Goal: Task Accomplishment & Management: Use online tool/utility

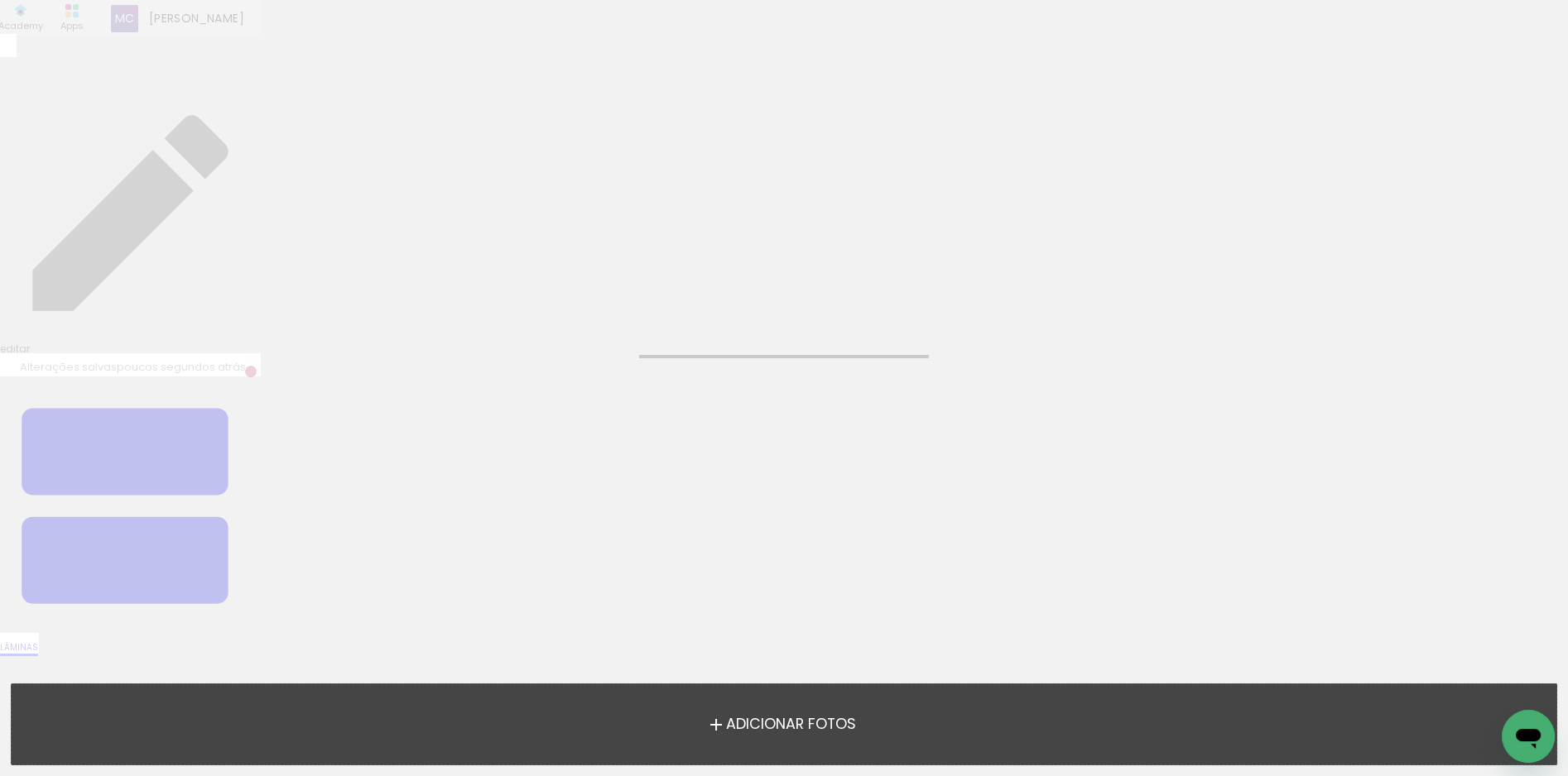
click at [580, 452] on neon-animated-pages "Confirmar Cancelar" at bounding box center [784, 388] width 1568 height 776
